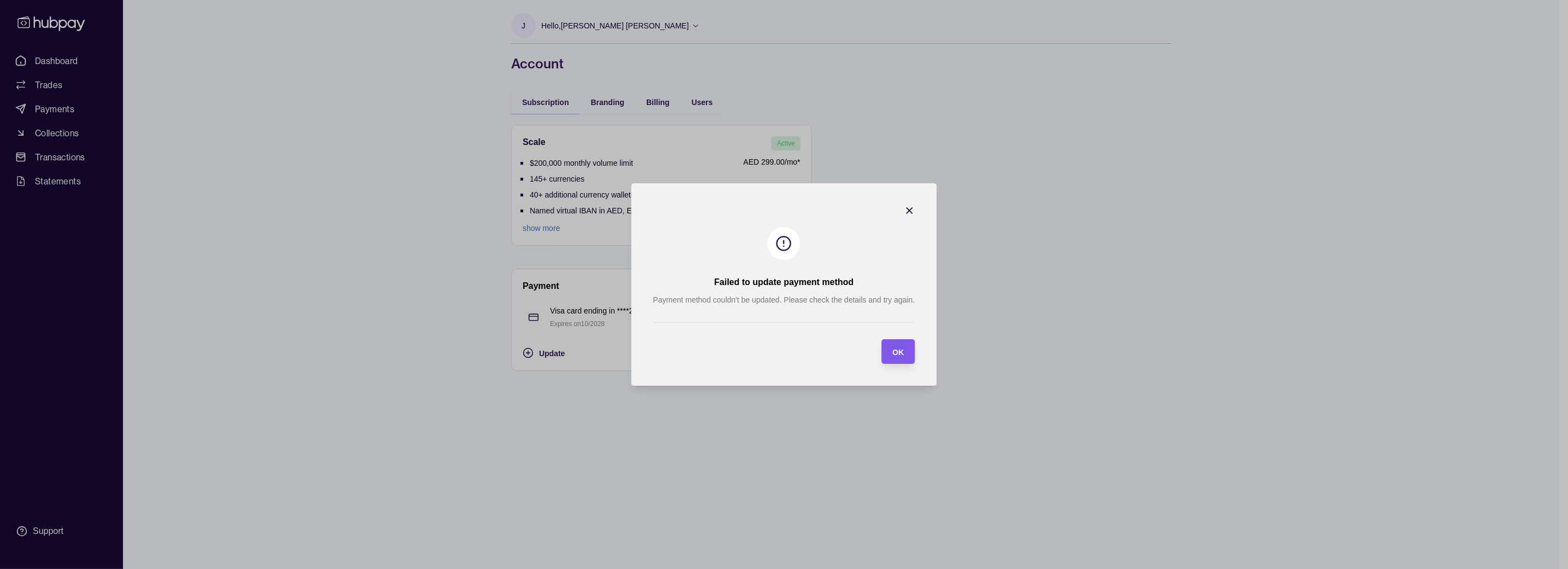
click at [899, 348] on span "OK" at bounding box center [899, 352] width 12 height 9
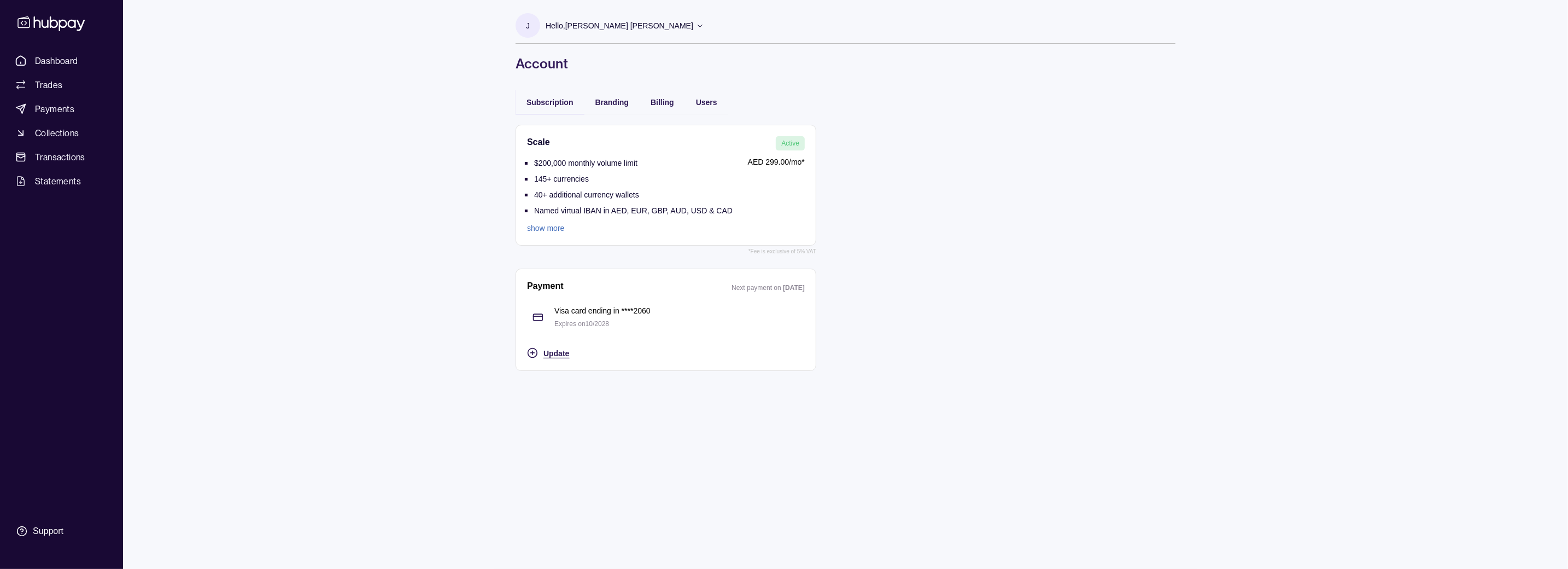
click at [550, 352] on span "Update" at bounding box center [556, 353] width 26 height 9
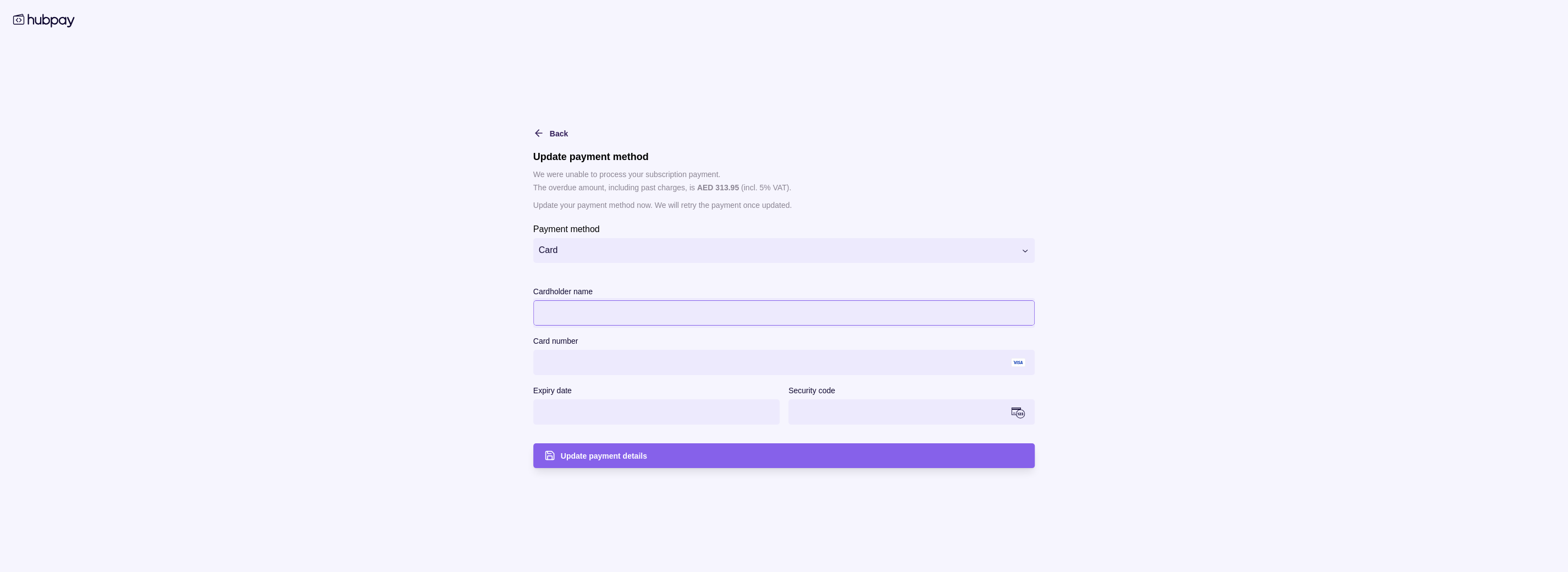
click at [568, 387] on label "Expiry date" at bounding box center [553, 390] width 38 height 13
click at [707, 459] on div "Update payment details" at bounding box center [792, 455] width 463 height 13
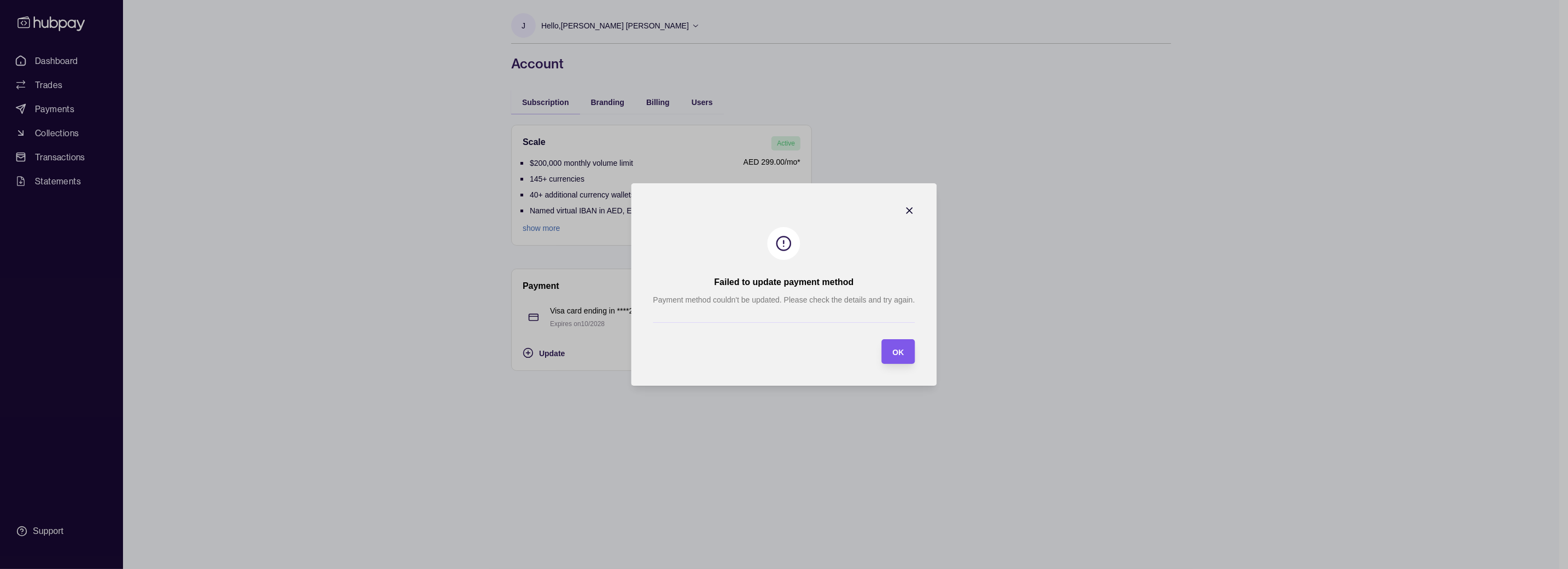
click at [893, 352] on div "OK" at bounding box center [890, 352] width 28 height 25
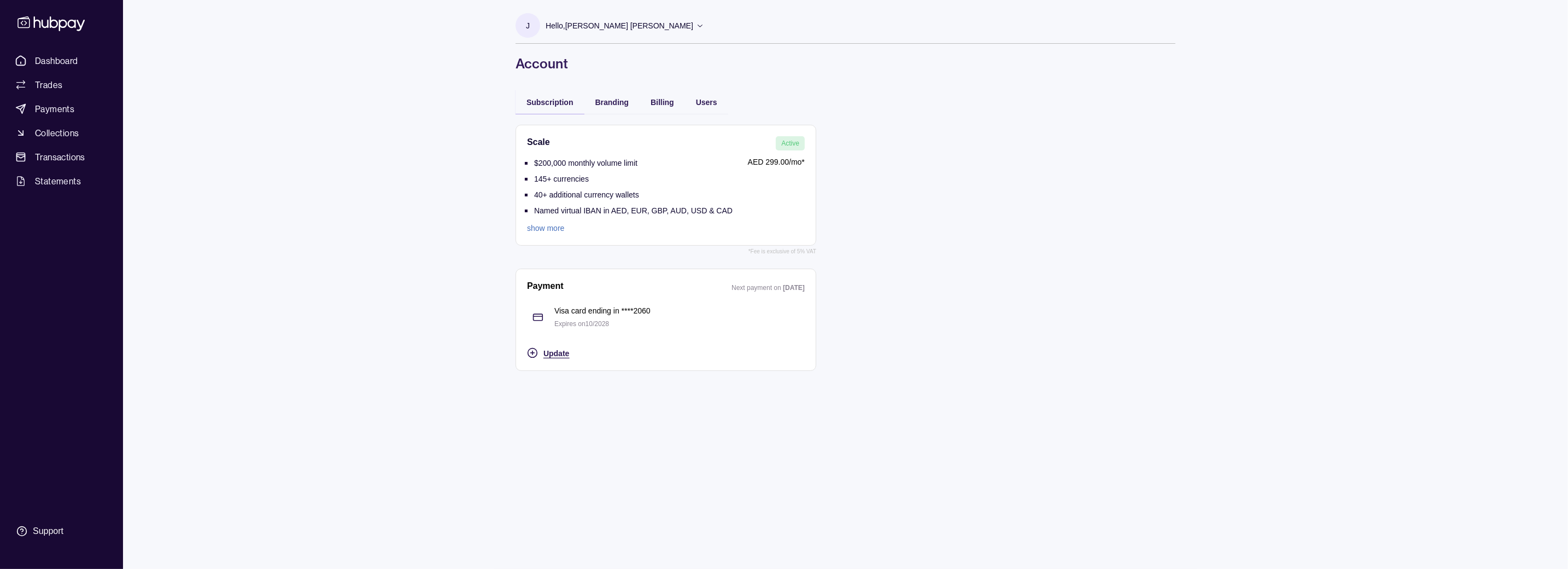
click at [550, 352] on span "Update" at bounding box center [556, 353] width 26 height 9
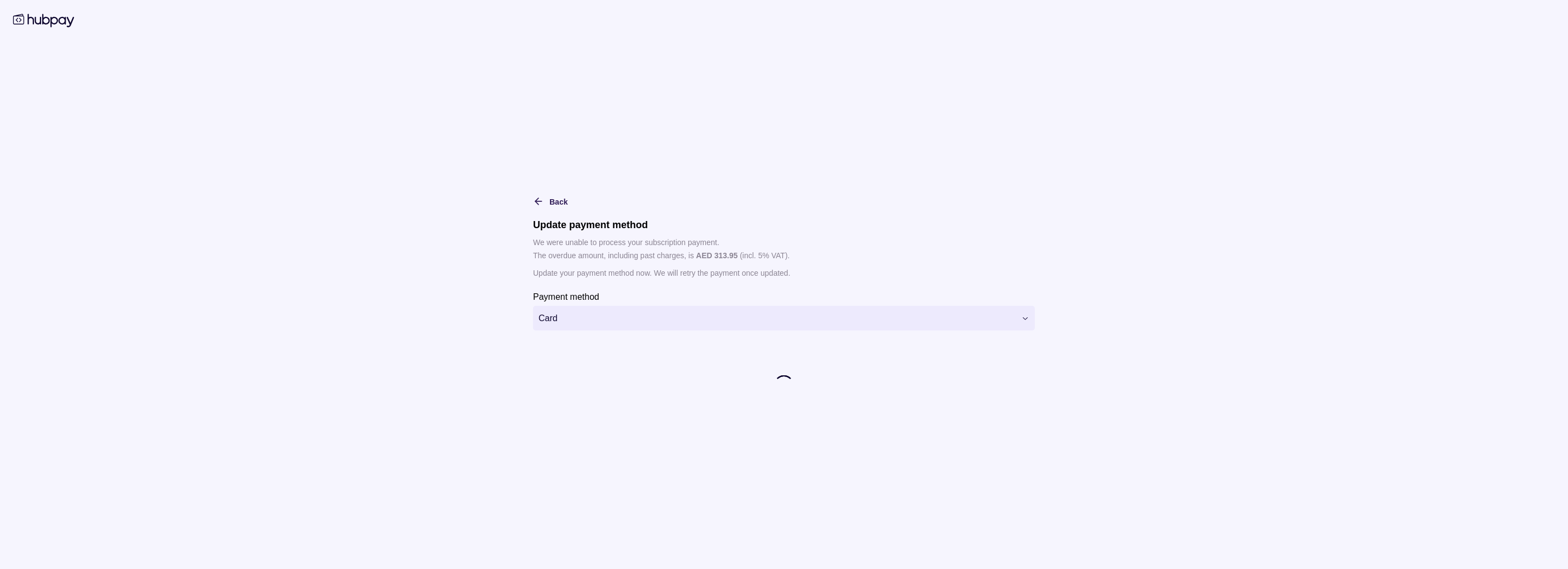
click at [1028, 320] on html "**********" at bounding box center [784, 284] width 1568 height 569
click at [46, 16] on icon at bounding box center [43, 20] width 65 height 18
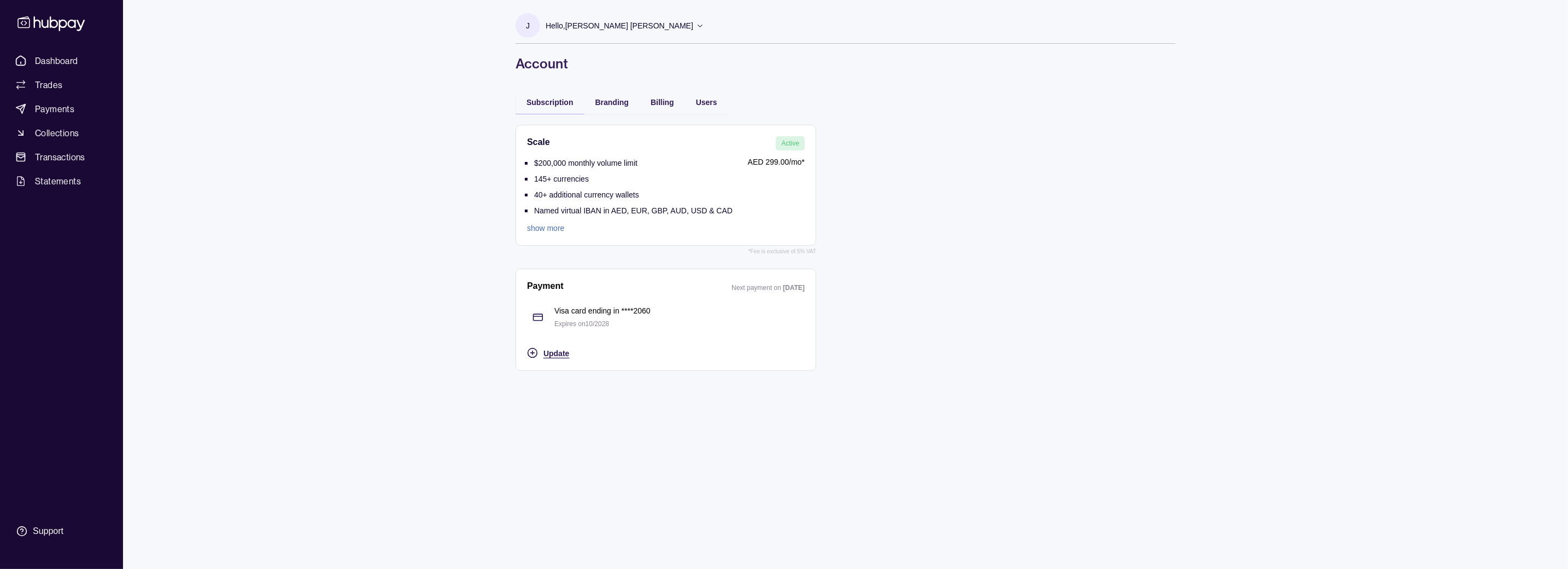
click at [554, 355] on span "Update" at bounding box center [556, 353] width 26 height 9
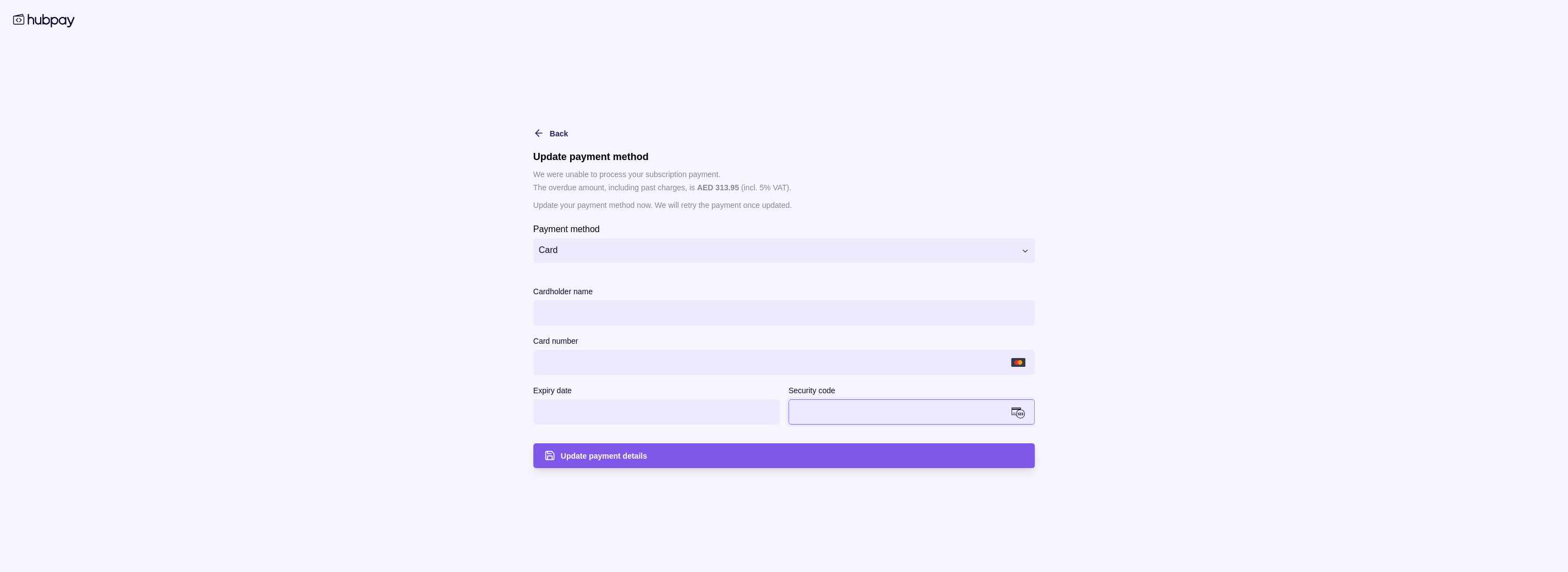
click at [676, 456] on div "Update payment details" at bounding box center [792, 455] width 463 height 13
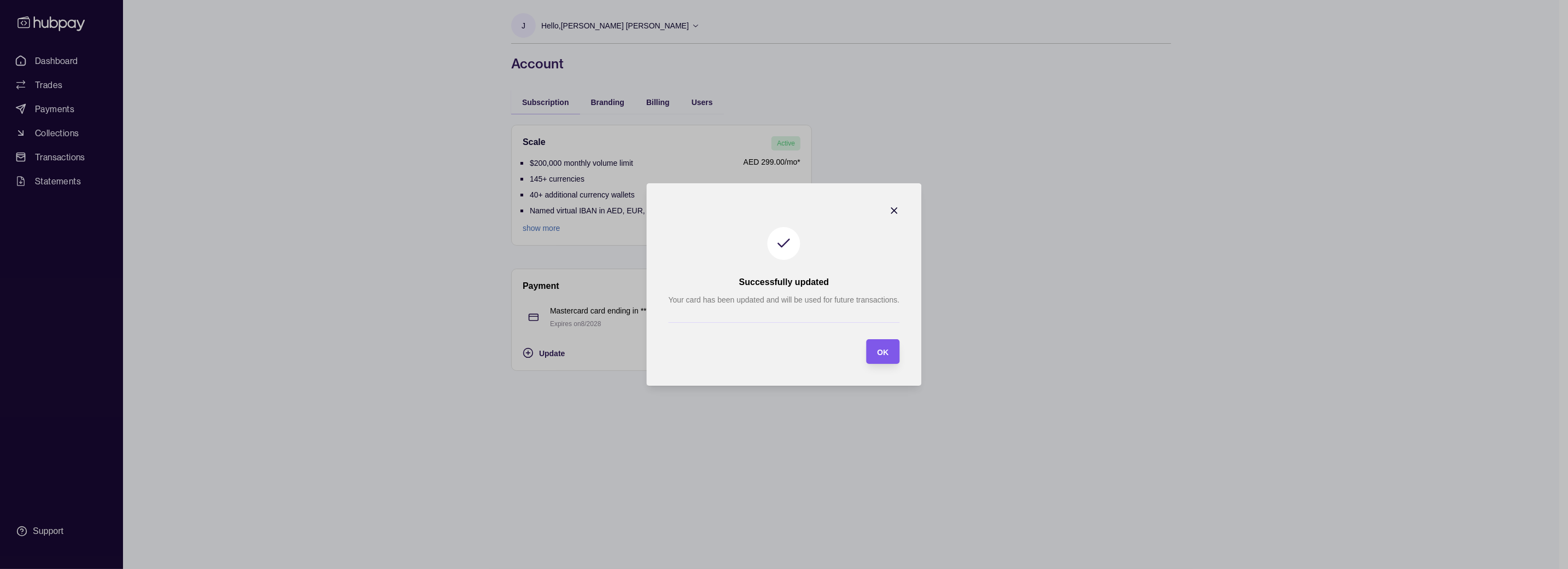
click at [879, 355] on div "OK" at bounding box center [883, 352] width 12 height 13
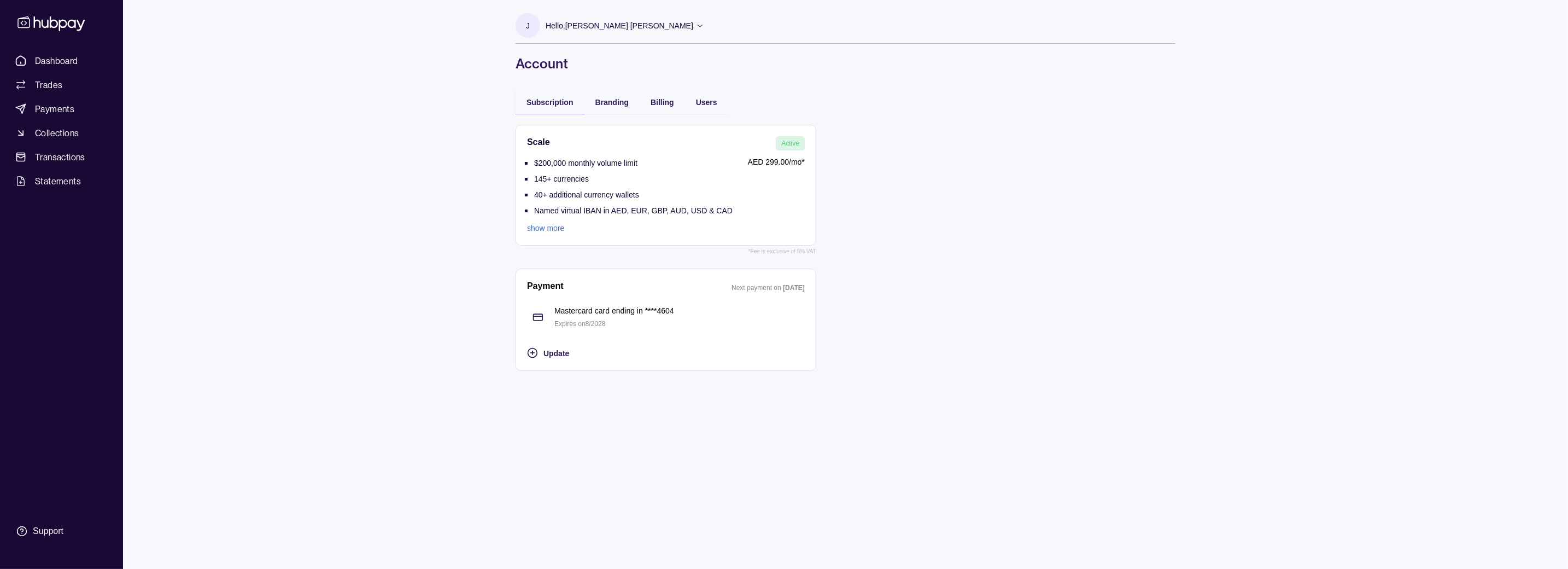
click at [627, 23] on p "Hello, Jane Wairimu Mwangi" at bounding box center [619, 26] width 148 height 12
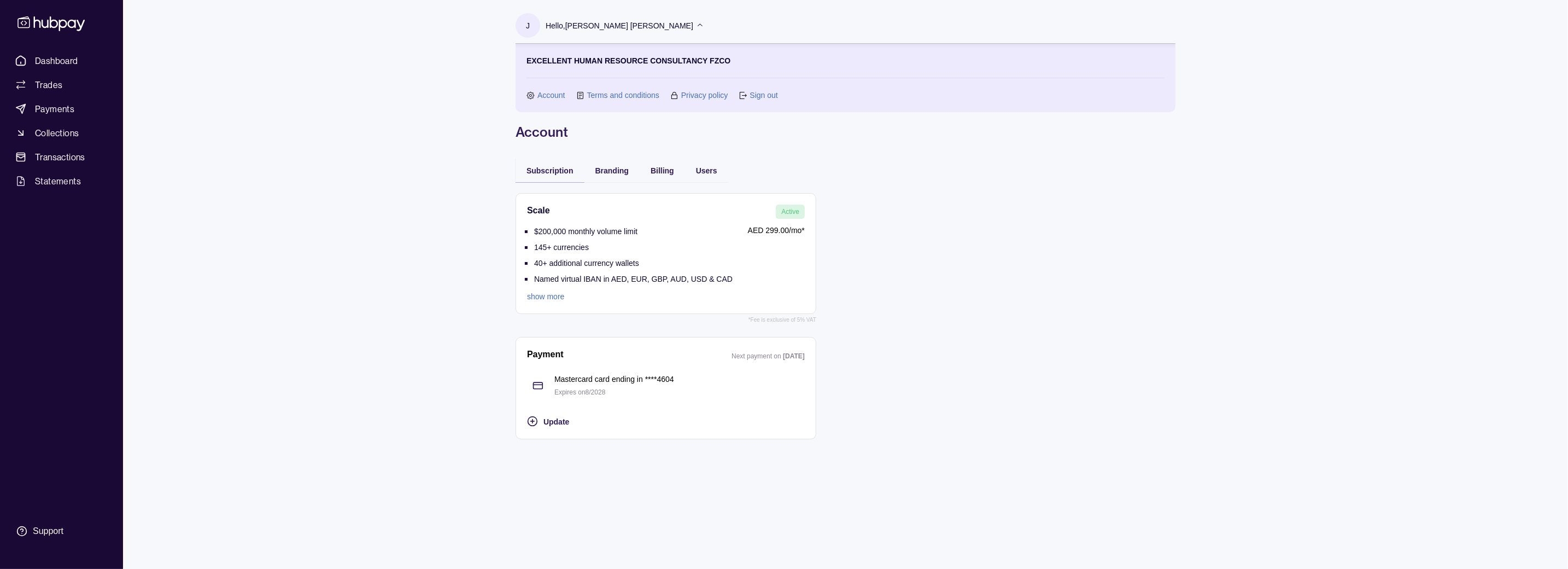
click at [559, 95] on link "Account" at bounding box center [551, 95] width 28 height 12
click at [550, 424] on span "Update" at bounding box center [556, 421] width 26 height 9
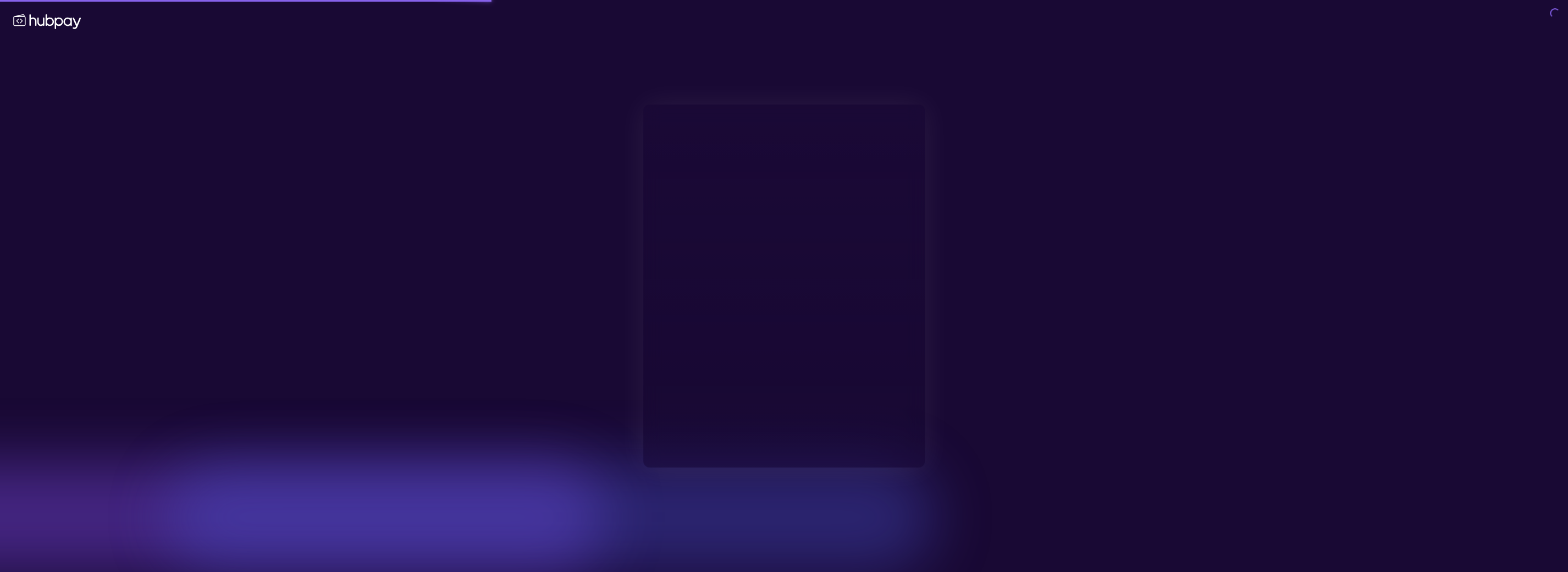
type input "**********"
